Goal: Information Seeking & Learning: Understand process/instructions

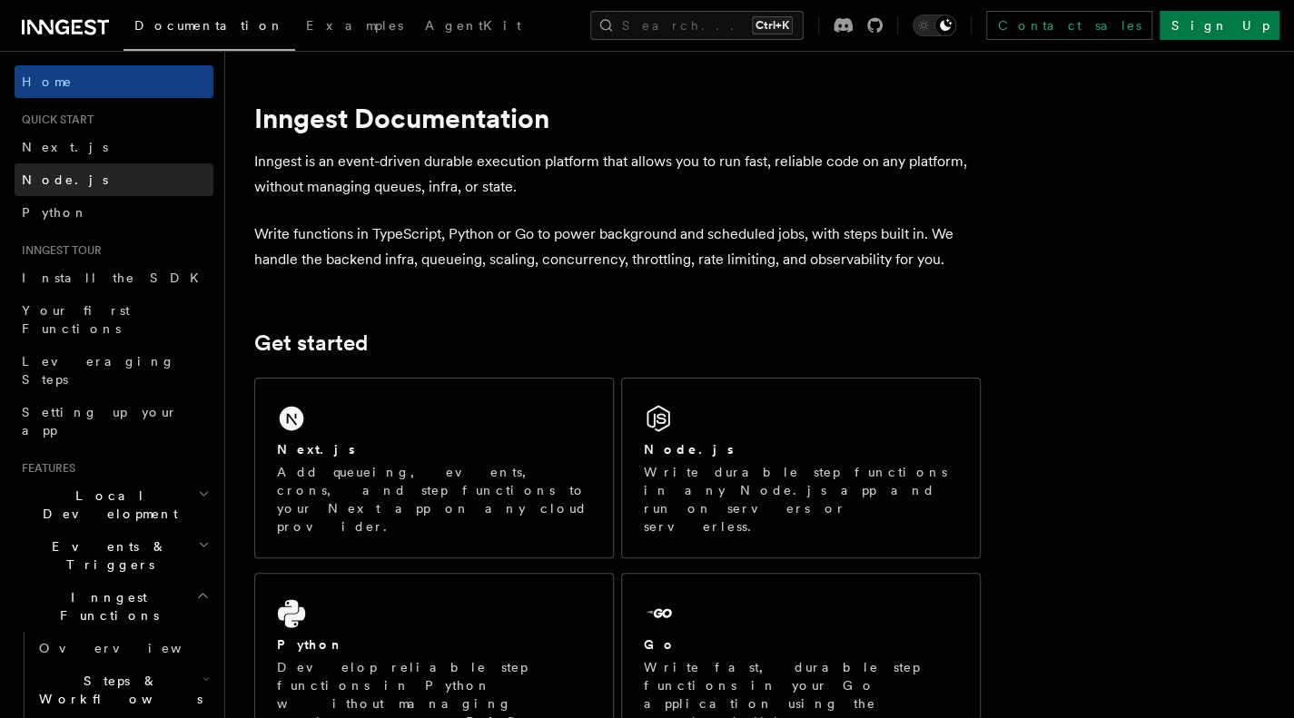
click at [84, 187] on link "Node.js" at bounding box center [114, 179] width 199 height 33
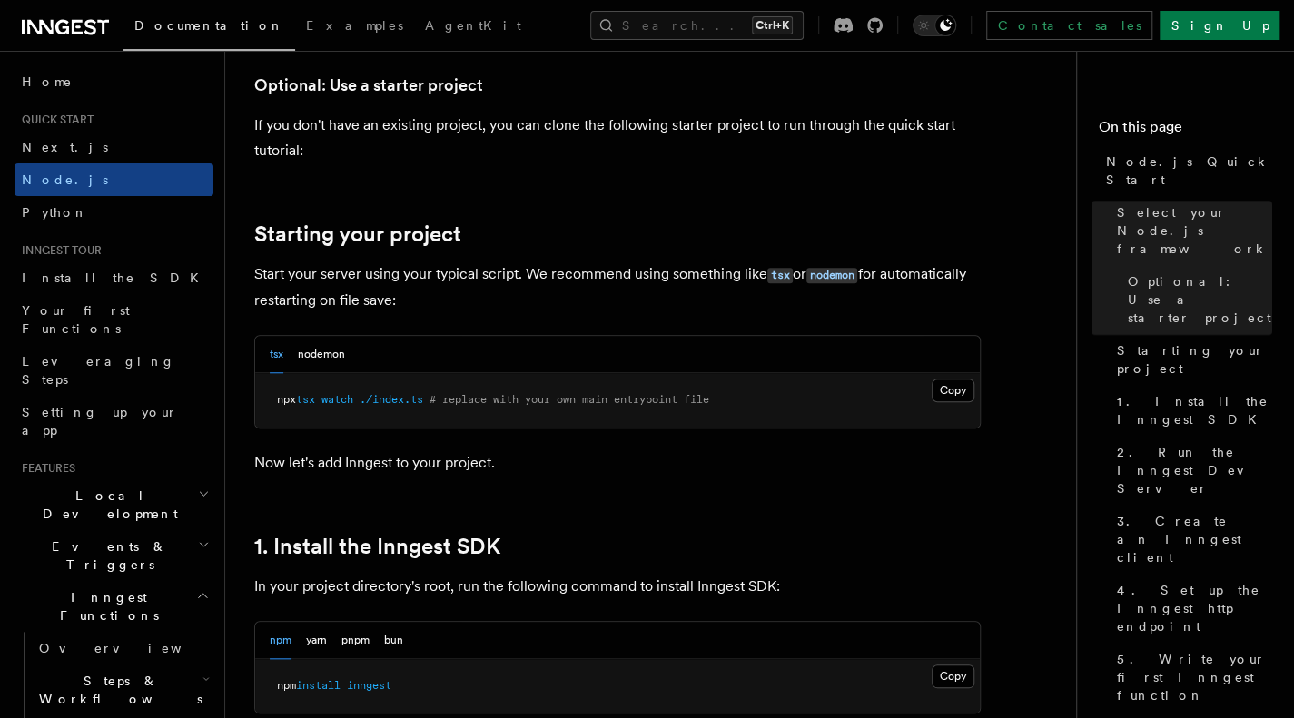
scroll to position [726, 0]
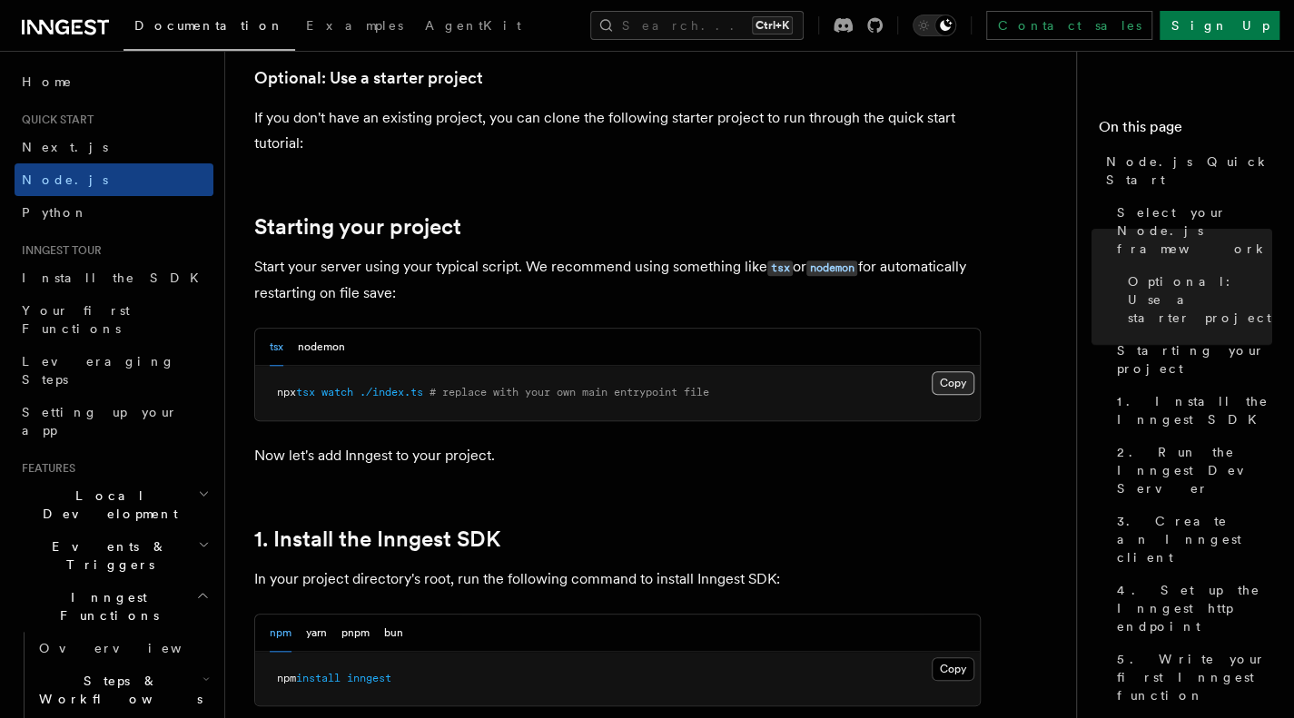
click at [958, 383] on button "Copy Copied" at bounding box center [952, 383] width 43 height 24
click at [951, 661] on button "Copy Copied" at bounding box center [952, 669] width 43 height 24
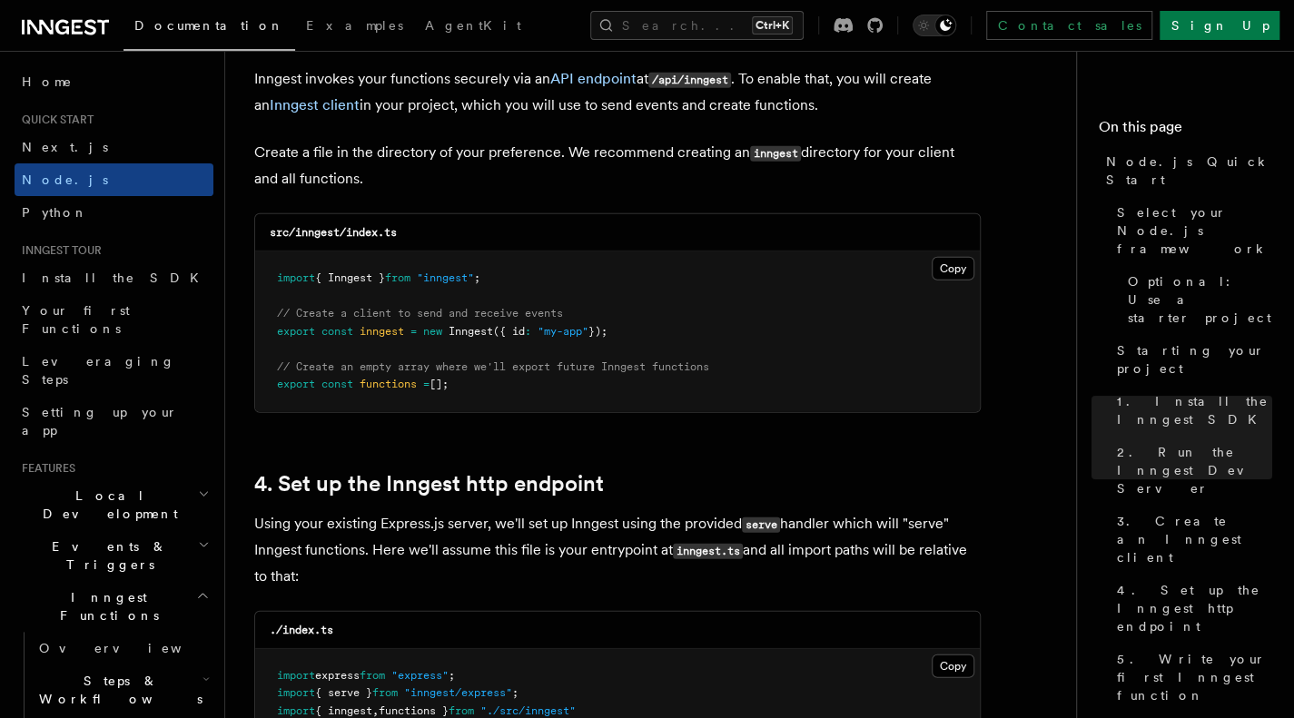
scroll to position [2270, 0]
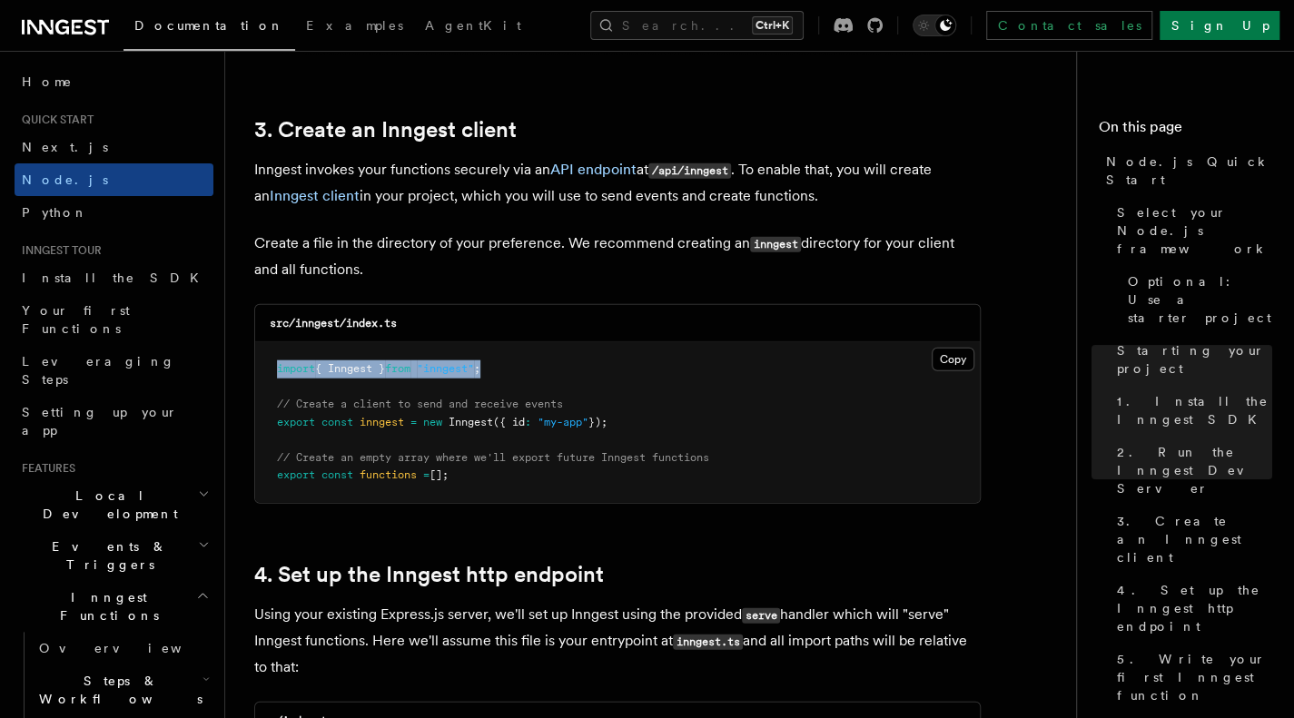
drag, startPoint x: 544, startPoint y: 370, endPoint x: 271, endPoint y: 357, distance: 273.6
click at [271, 357] on pre "import { Inngest } from "inngest" ; // Create a client to send and receive even…" at bounding box center [617, 422] width 724 height 161
copy span "import { Inngest } from "inngest" ;"
drag, startPoint x: 684, startPoint y: 418, endPoint x: 278, endPoint y: 423, distance: 405.9
click at [278, 423] on pre "import { Inngest } from "inngest" ; // Create a client to send and receive even…" at bounding box center [617, 422] width 724 height 161
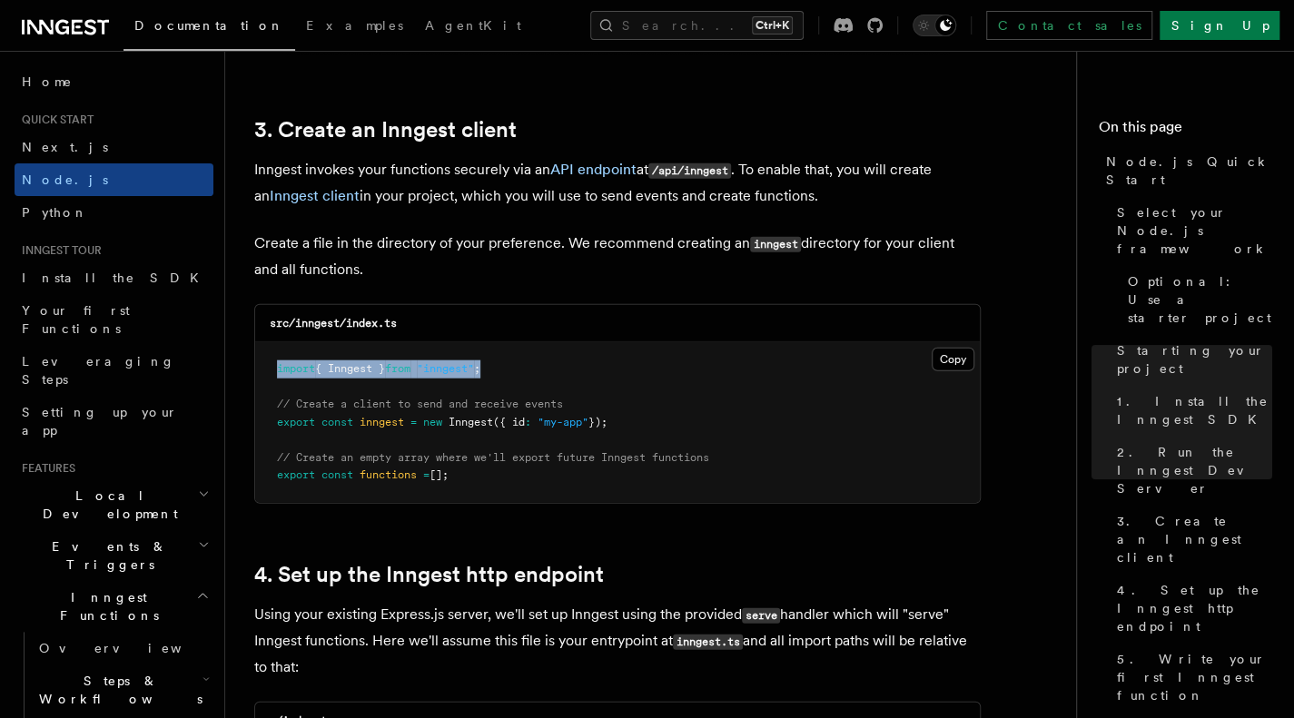
copy span "export const inngest = new Inngest ({ id : "my-app" });"
drag, startPoint x: 278, startPoint y: 402, endPoint x: 633, endPoint y: 422, distance: 355.5
click at [633, 422] on pre "import { Inngest } from "inngest" ; // Create a client to send and receive even…" at bounding box center [617, 422] width 724 height 161
copy code "// Create a client to send and receive events export const inngest = new Innges…"
drag, startPoint x: 275, startPoint y: 454, endPoint x: 481, endPoint y: 478, distance: 207.5
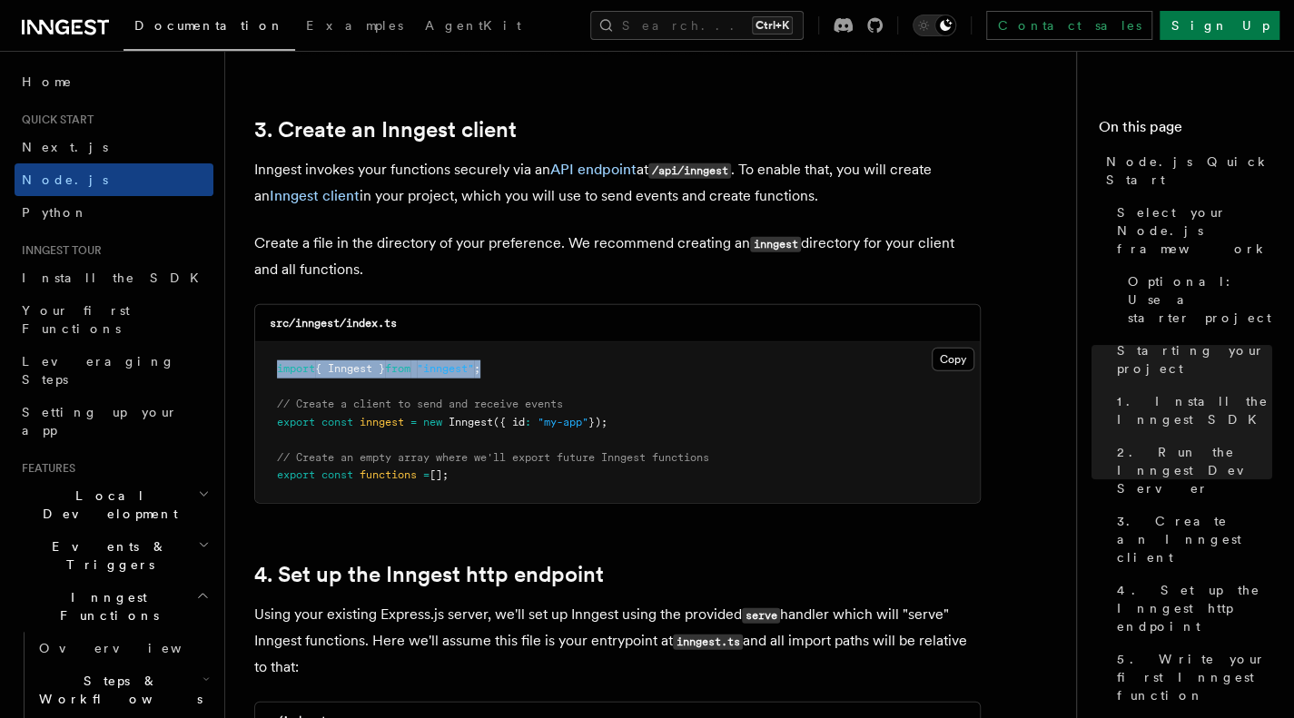
click at [481, 478] on pre "import { Inngest } from "inngest" ; // Create a client to send and receive even…" at bounding box center [617, 422] width 724 height 161
copy code "// Create an empty array where we'll export future Inngest functions export con…"
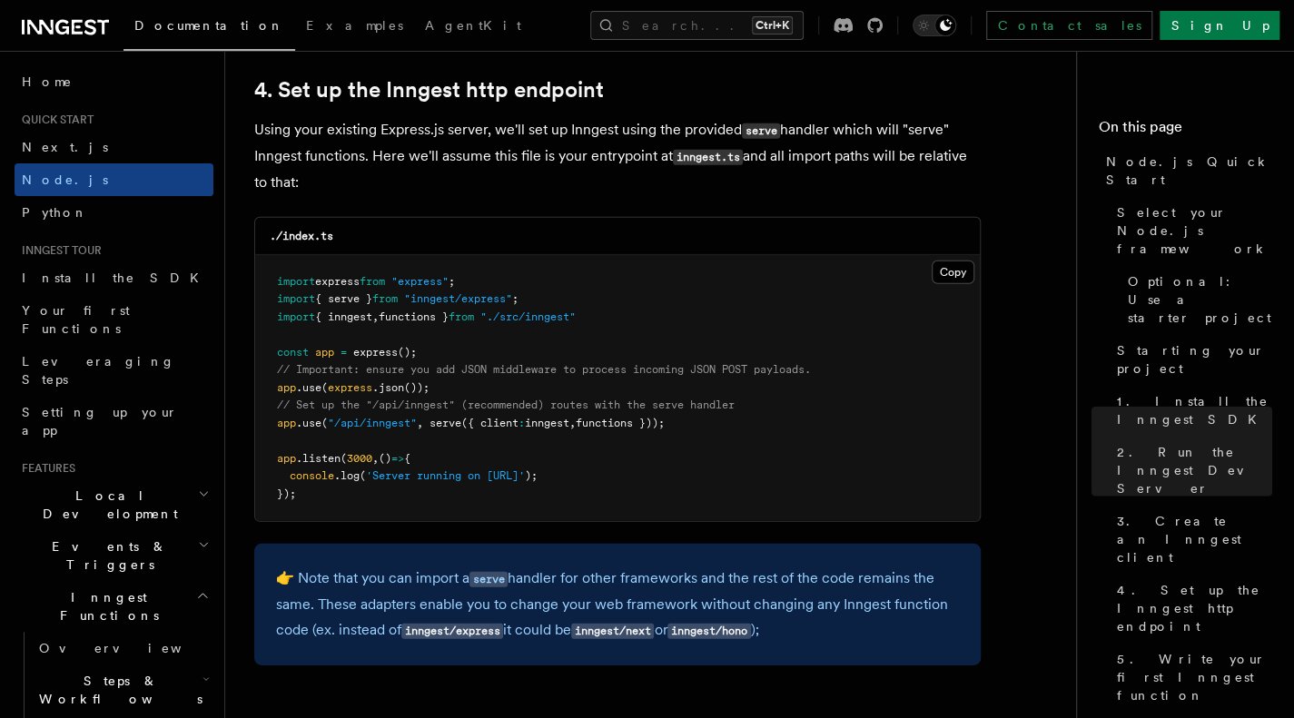
scroll to position [2814, 0]
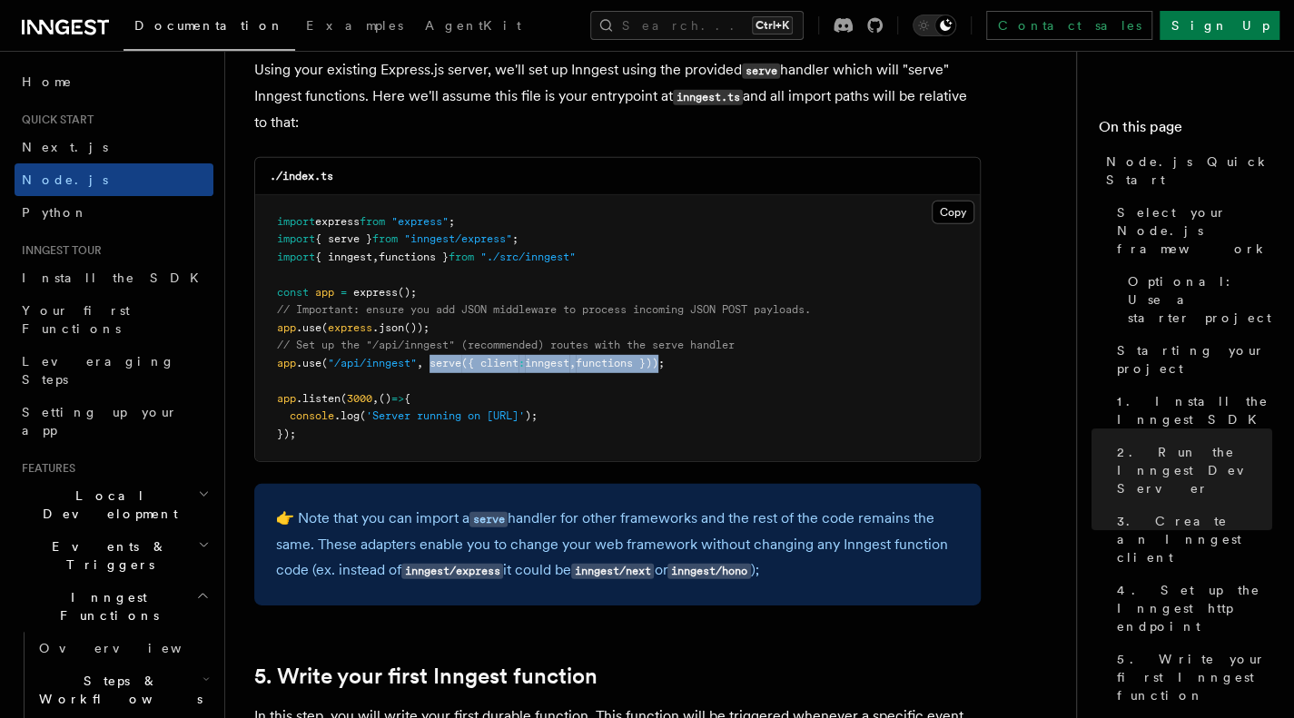
drag, startPoint x: 432, startPoint y: 364, endPoint x: 625, endPoint y: 495, distance: 232.7
click at [665, 360] on span "app .use ( "/api/inngest" , serve ({ client : inngest , functions }));" at bounding box center [471, 363] width 388 height 13
drag, startPoint x: 279, startPoint y: 359, endPoint x: 665, endPoint y: 371, distance: 386.1
click at [665, 371] on pre "import express from "express" ; import { serve } from "inngest/express" ; impor…" at bounding box center [617, 328] width 724 height 267
copy code "app .use ( "/api/inngest" , serve ({ client : inngest , functions }));"
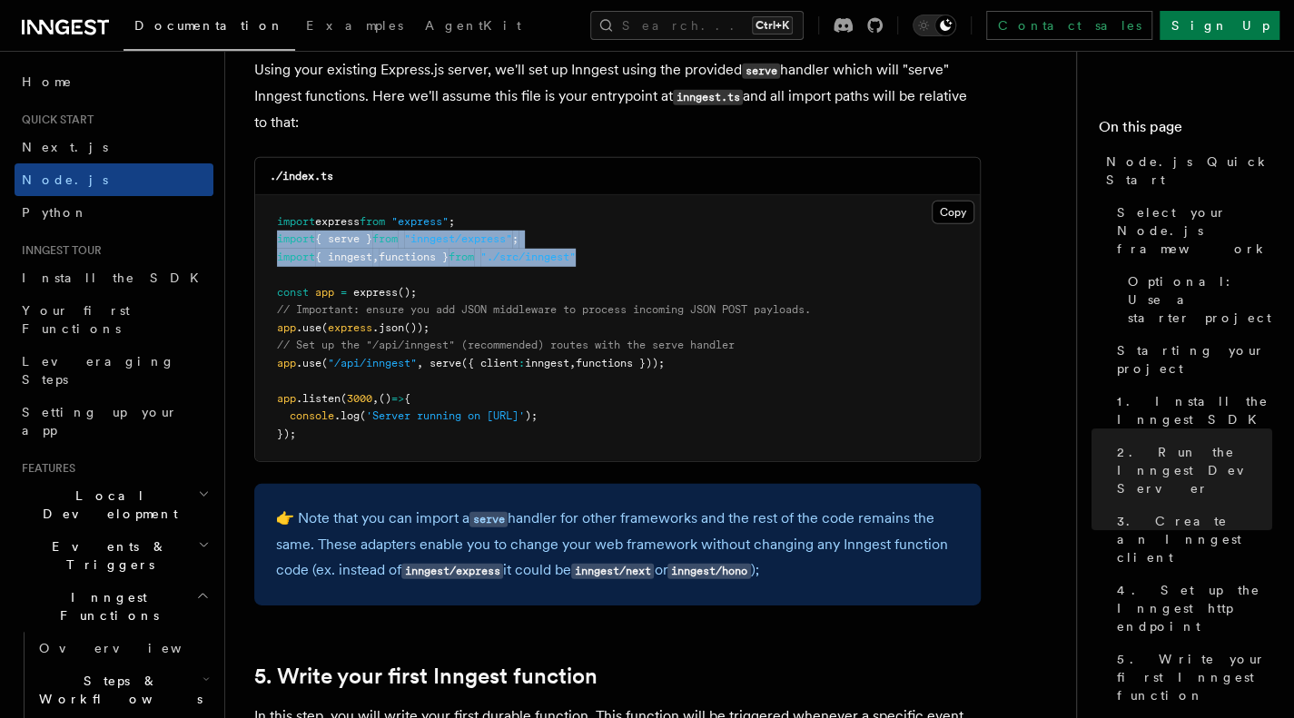
drag, startPoint x: 269, startPoint y: 237, endPoint x: 606, endPoint y: 258, distance: 338.4
click at [606, 258] on pre "import express from "express" ; import { serve } from "inngest/express" ; impor…" at bounding box center [617, 328] width 724 height 267
copy code "import { serve } from "inngest/express" ; import { inngest , functions } from "…"
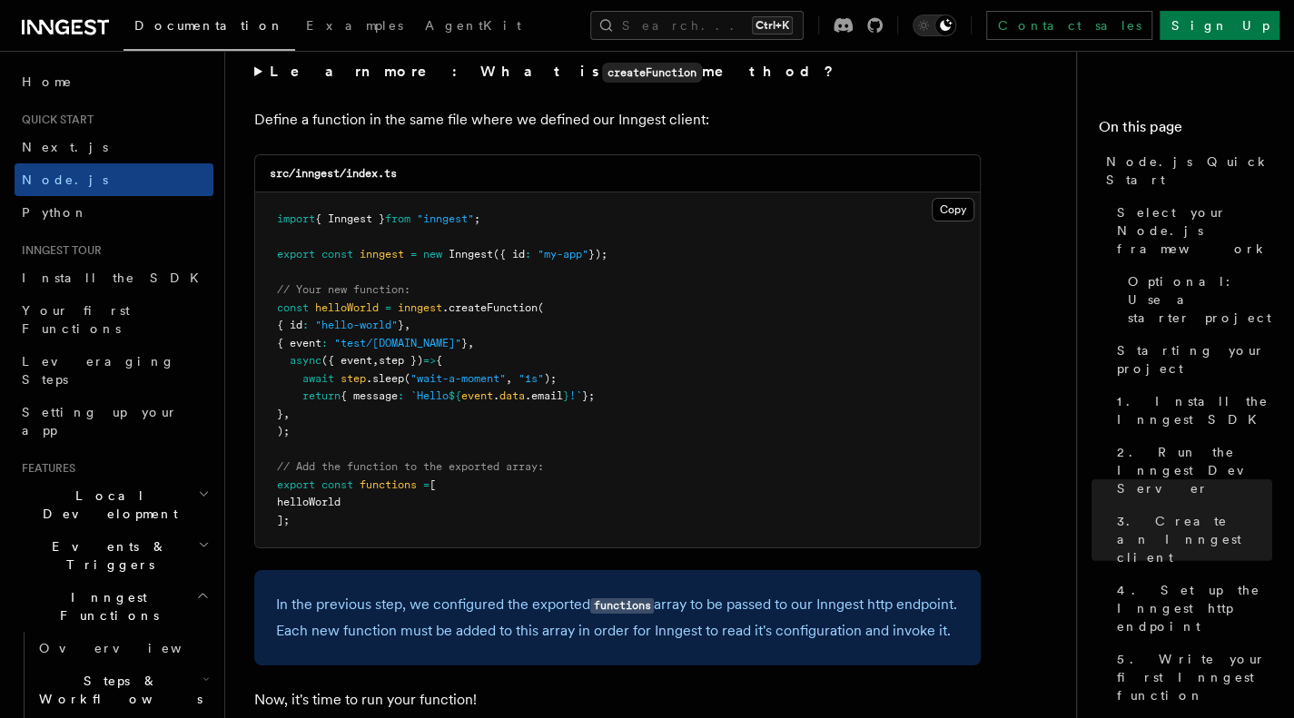
scroll to position [3541, 0]
